Goal: Use online tool/utility: Utilize a website feature to perform a specific function

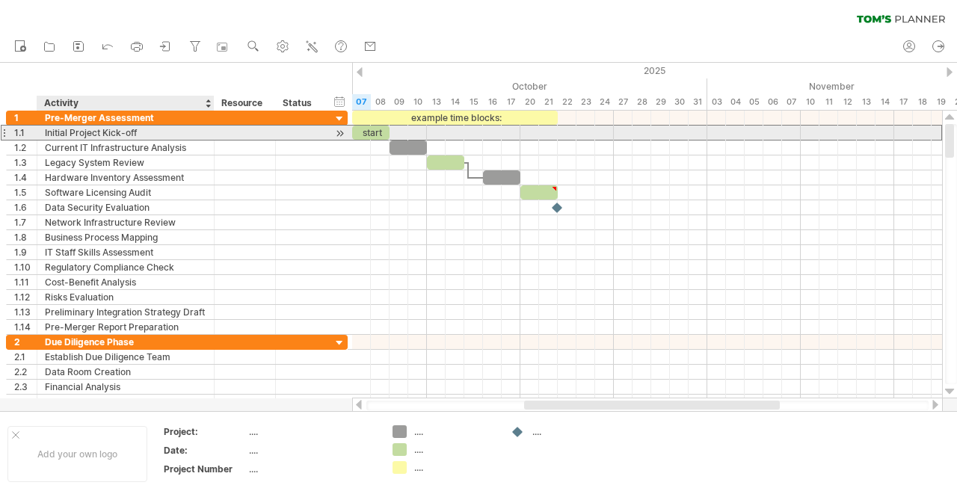
click at [111, 131] on div "Initial Project Kick-off" at bounding box center [126, 133] width 162 height 14
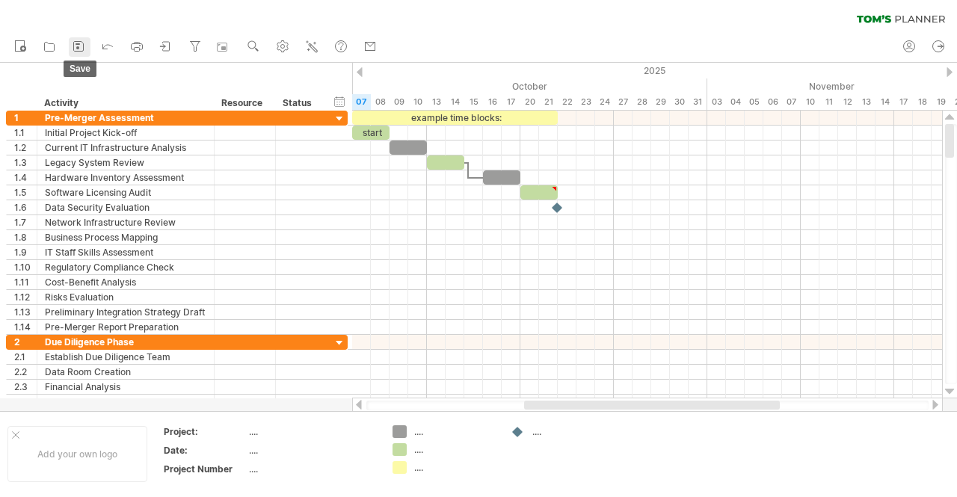
click at [84, 46] on icon at bounding box center [78, 46] width 15 height 15
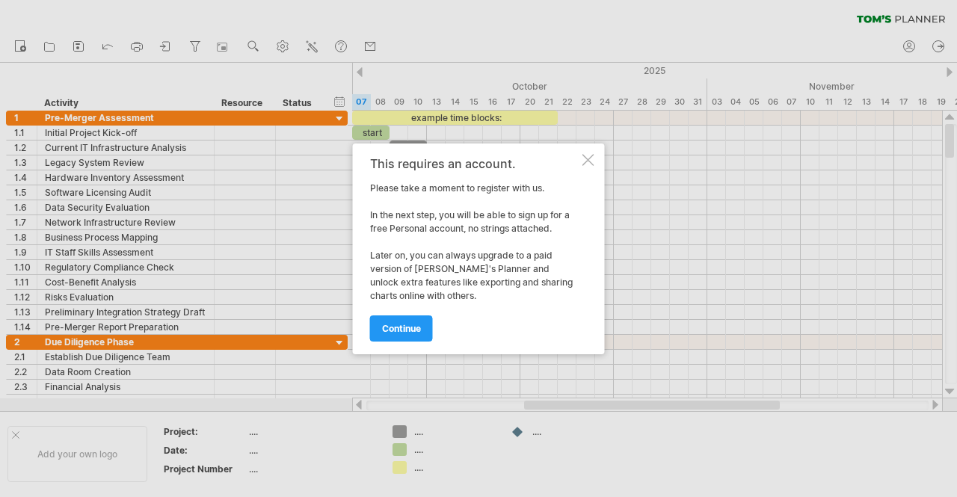
click at [590, 156] on div at bounding box center [588, 160] width 12 height 12
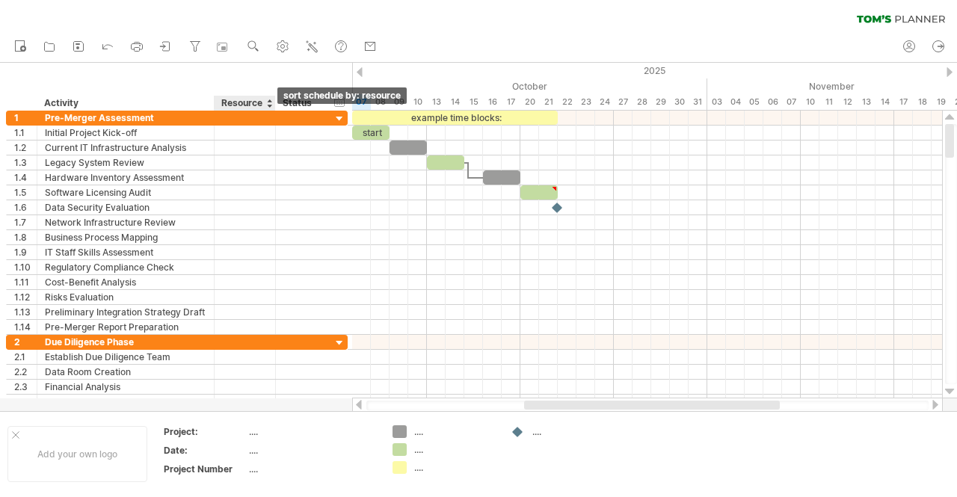
click at [268, 105] on div at bounding box center [269, 103] width 6 height 15
click at [269, 99] on div at bounding box center [269, 103] width 6 height 15
click at [304, 102] on div "Status" at bounding box center [299, 103] width 33 height 15
click at [304, 102] on input "******" at bounding box center [299, 103] width 33 height 15
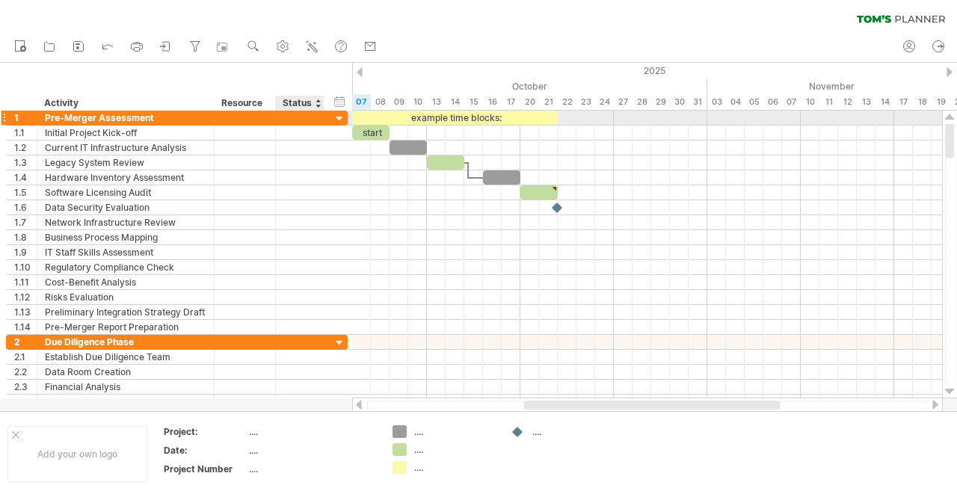
click at [336, 119] on div at bounding box center [340, 119] width 14 height 14
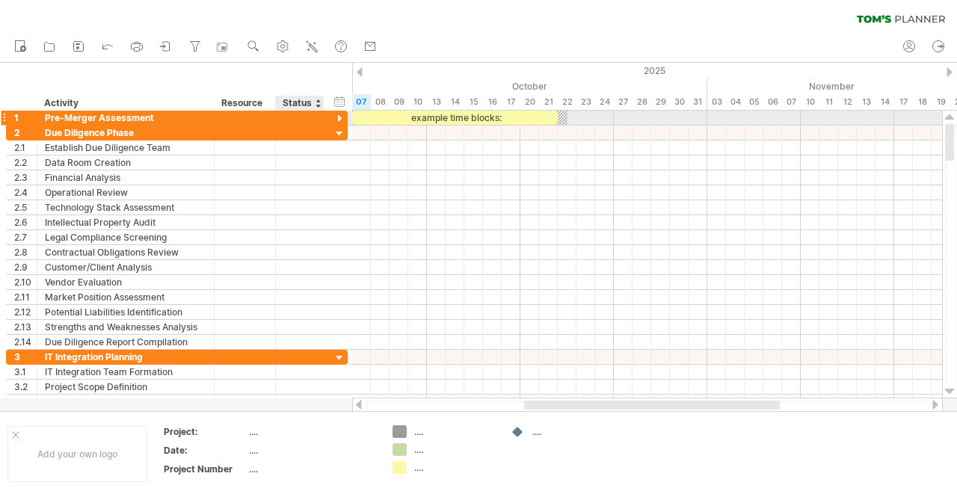
click at [336, 119] on div at bounding box center [340, 119] width 14 height 14
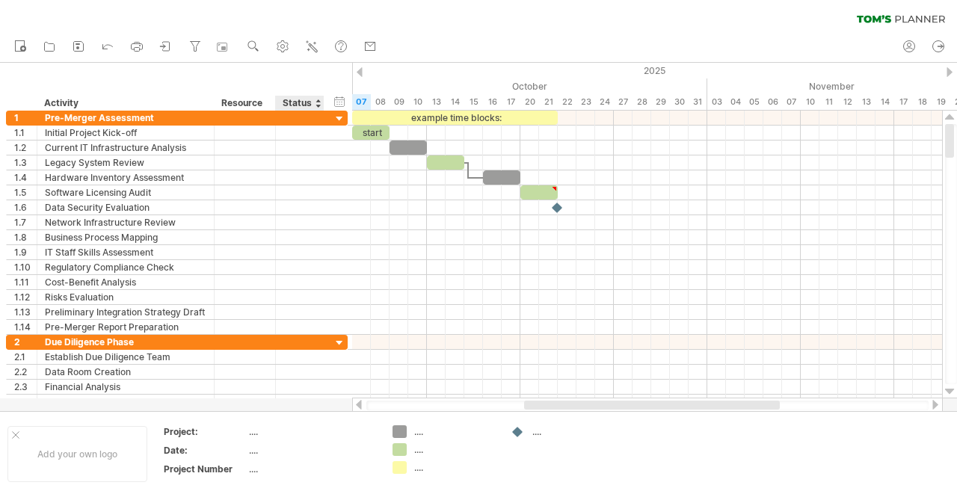
click at [312, 101] on div "Status" at bounding box center [299, 103] width 33 height 15
click at [317, 104] on div at bounding box center [318, 103] width 6 height 15
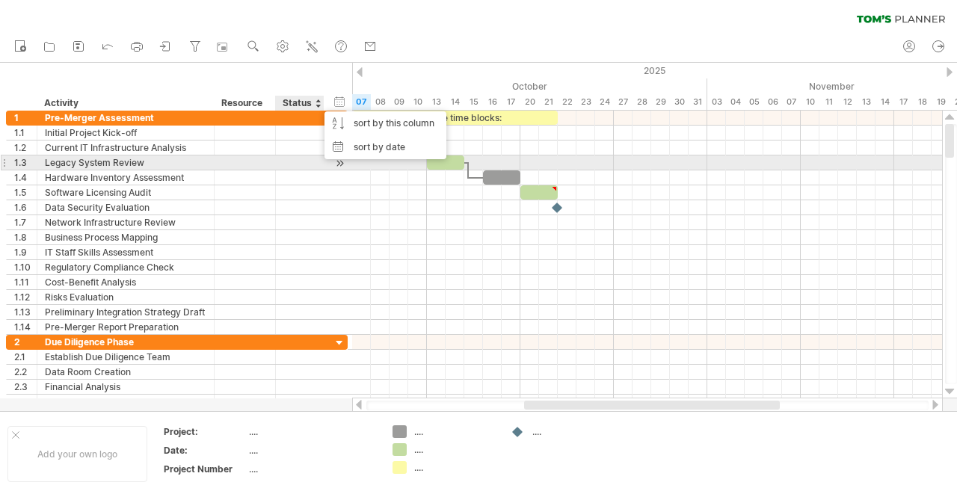
click at [307, 163] on div at bounding box center [299, 163] width 33 height 14
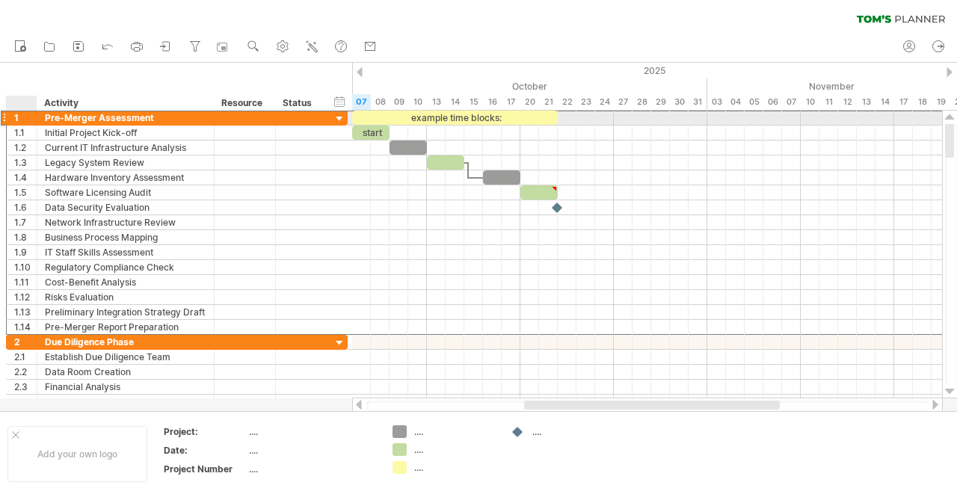
click at [16, 117] on div "1" at bounding box center [25, 118] width 22 height 14
click at [129, 119] on div "Pre-Merger Assessment" at bounding box center [126, 118] width 162 height 14
click at [0, 0] on input "**********" at bounding box center [0, 0] width 0 height 0
click at [129, 119] on input "**********" at bounding box center [126, 118] width 162 height 14
